Goal: Navigation & Orientation: Find specific page/section

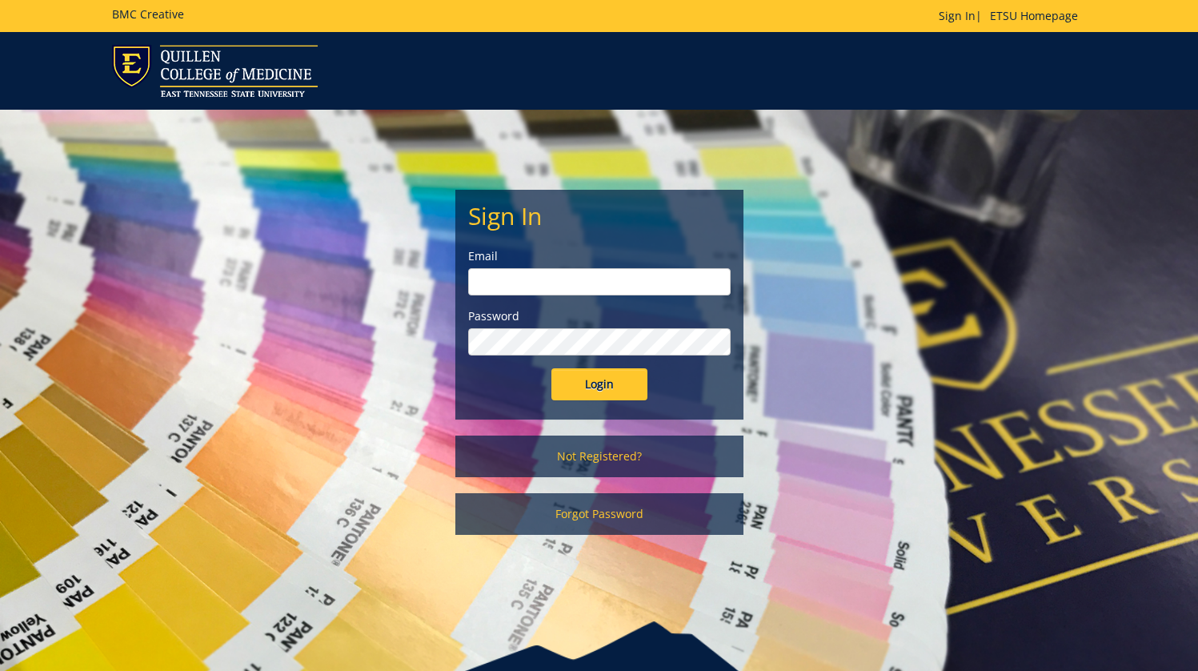
type input "[EMAIL_ADDRESS][DOMAIN_NAME]"
click at [572, 379] on input "Login" at bounding box center [599, 384] width 96 height 32
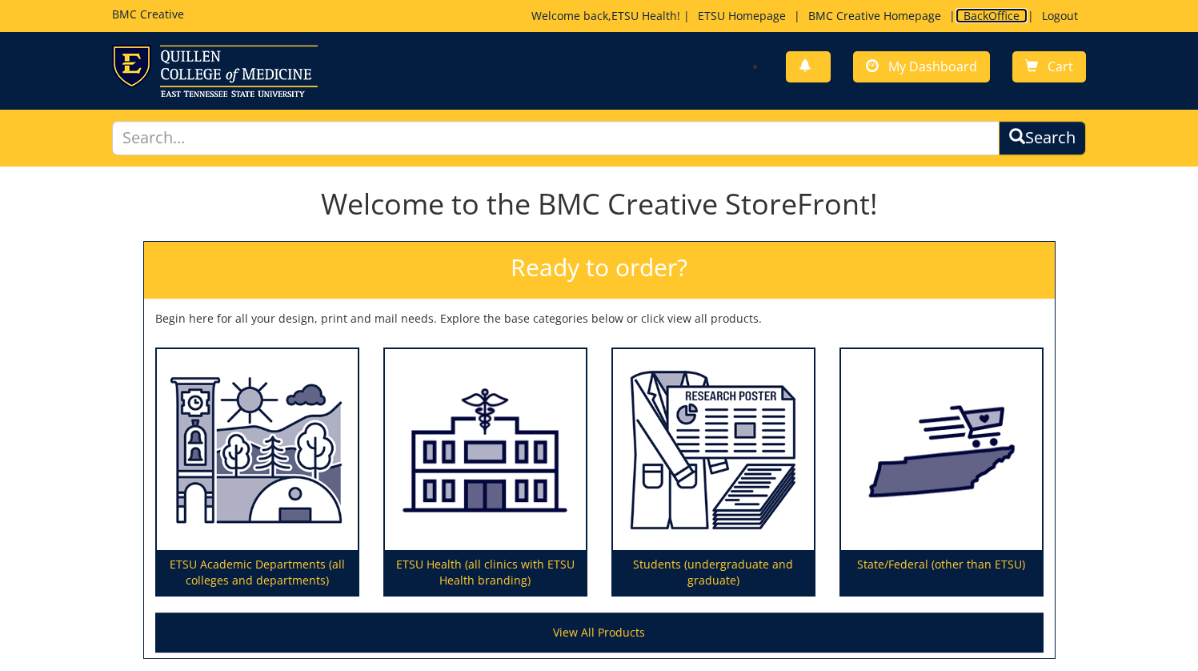
click at [986, 14] on link "BackOffice" at bounding box center [992, 15] width 72 height 15
